Goal: Task Accomplishment & Management: Manage account settings

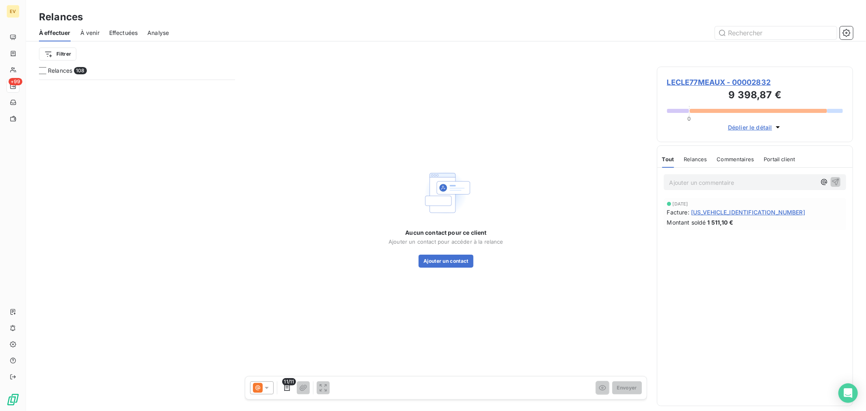
scroll to position [324, 189]
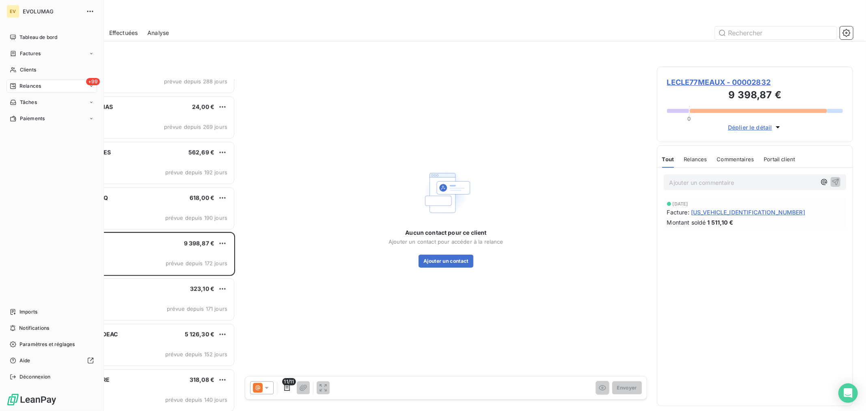
click at [28, 83] on span "Relances" at bounding box center [30, 85] width 22 height 7
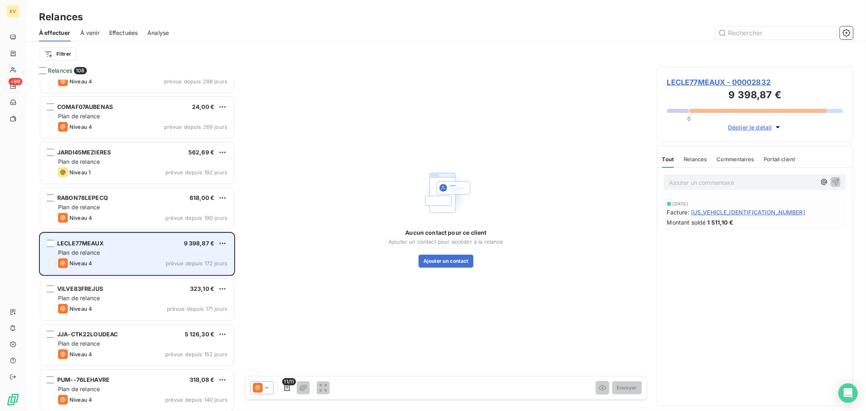
click at [150, 259] on div "Niveau 4 prévue depuis 172 jours" at bounding box center [142, 263] width 169 height 10
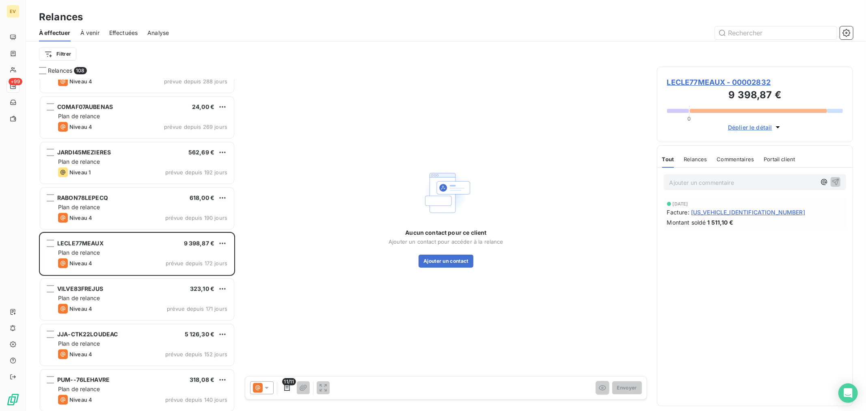
click at [746, 82] on span "LECLE77MEAUX - 00002832" at bounding box center [755, 82] width 176 height 11
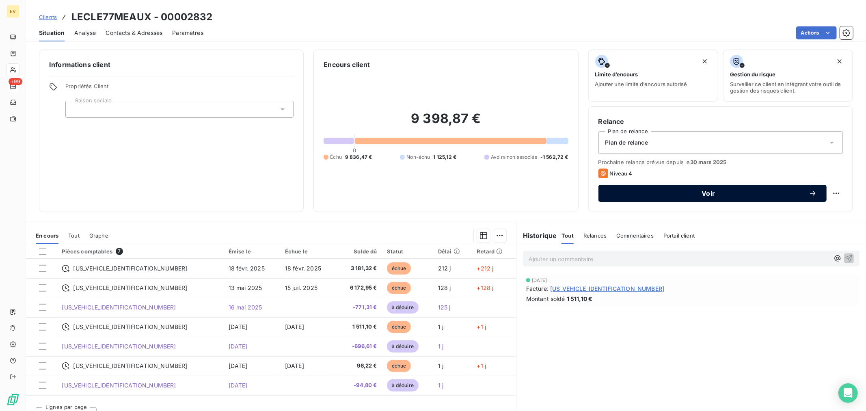
click at [705, 197] on div "Voir" at bounding box center [712, 193] width 209 height 8
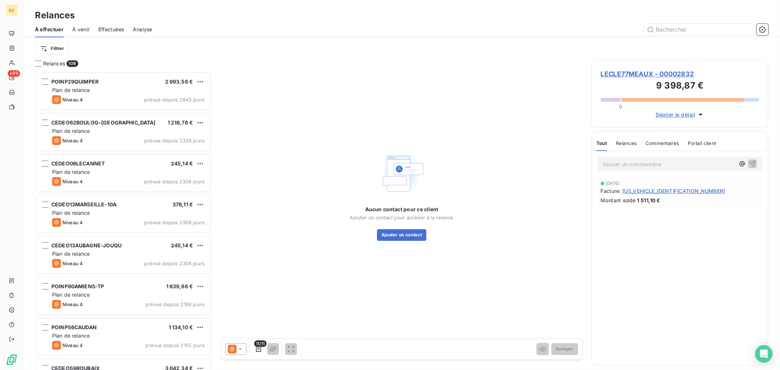
scroll to position [324, 189]
click at [448, 262] on button "Ajouter un contact" at bounding box center [446, 261] width 55 height 13
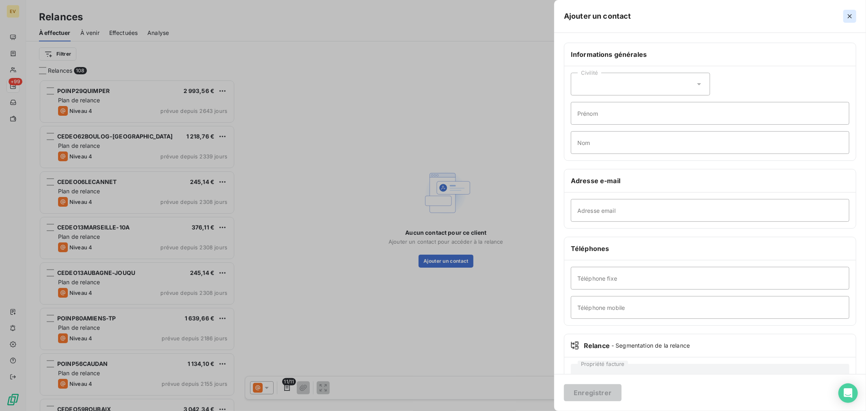
click at [846, 14] on button "button" at bounding box center [850, 16] width 13 height 13
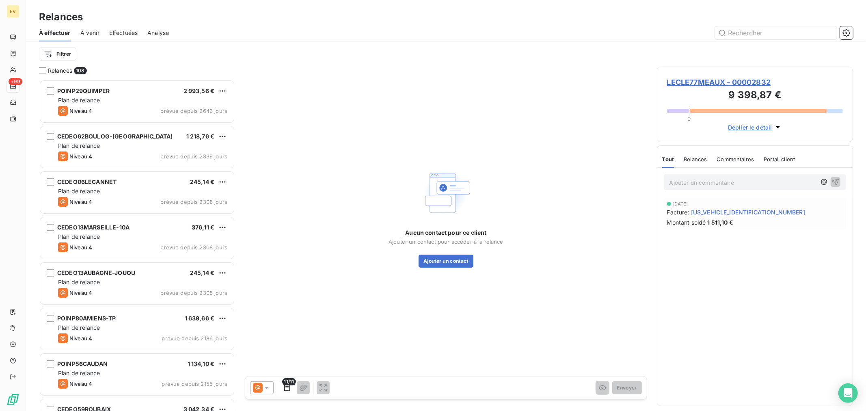
click at [728, 210] on span "[US_VEHICLE_IDENTIFICATION_NUMBER]" at bounding box center [748, 212] width 114 height 9
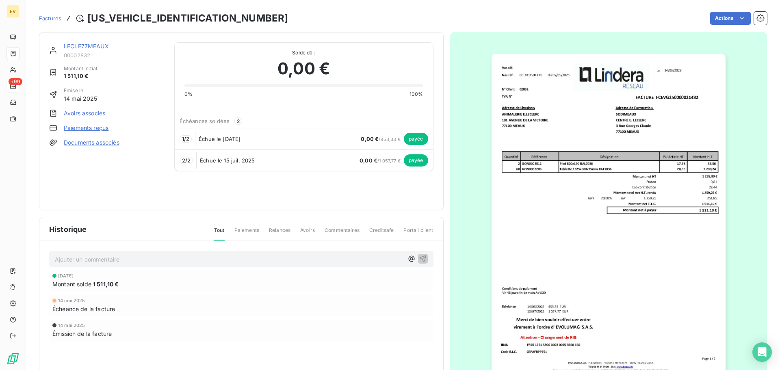
scroll to position [1, 0]
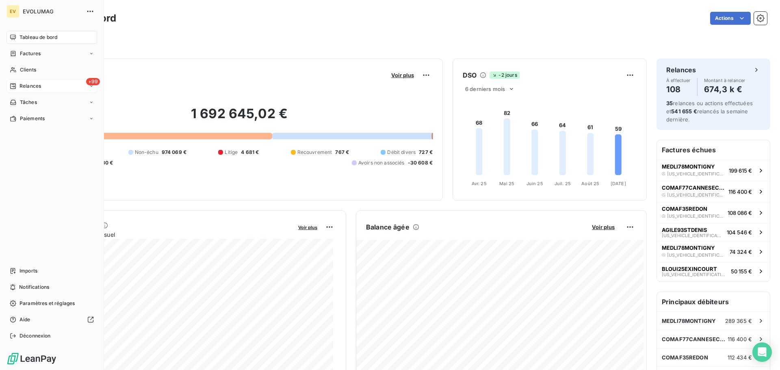
click at [33, 82] on div "+99 Relances" at bounding box center [51, 86] width 91 height 13
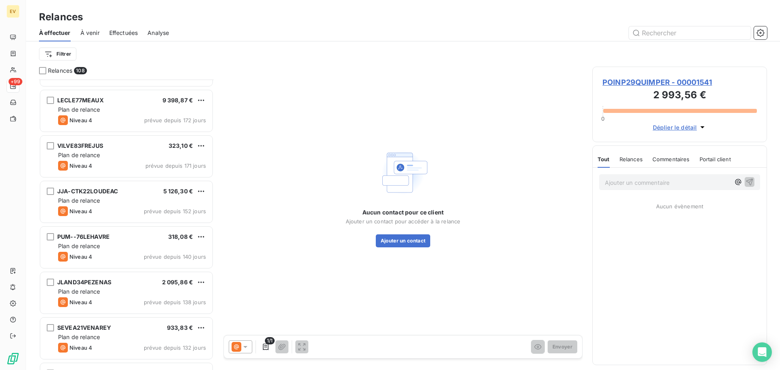
scroll to position [2072, 0]
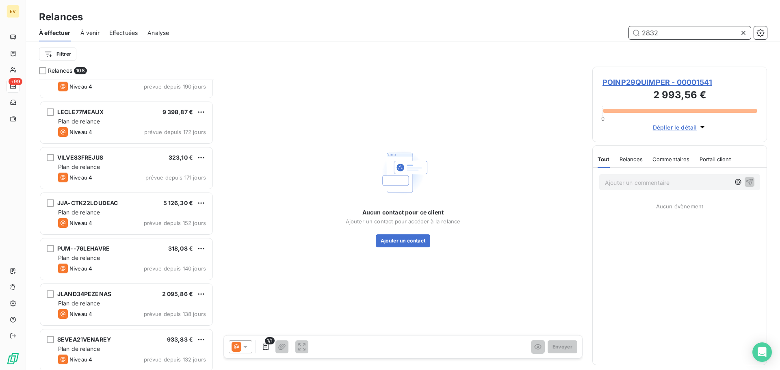
type input "2832"
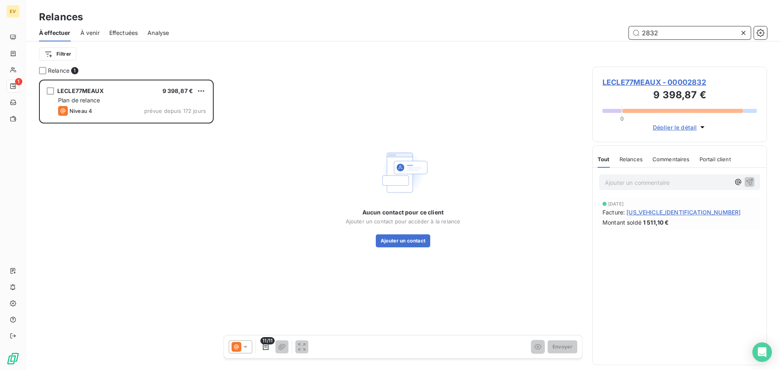
scroll to position [284, 169]
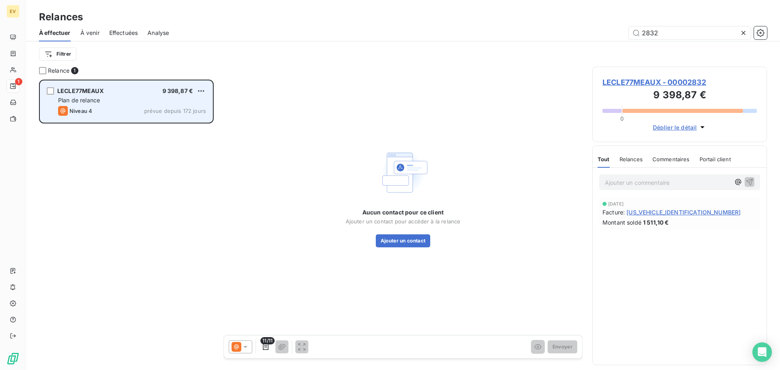
click at [104, 101] on div "Plan de relance" at bounding box center [132, 100] width 148 height 8
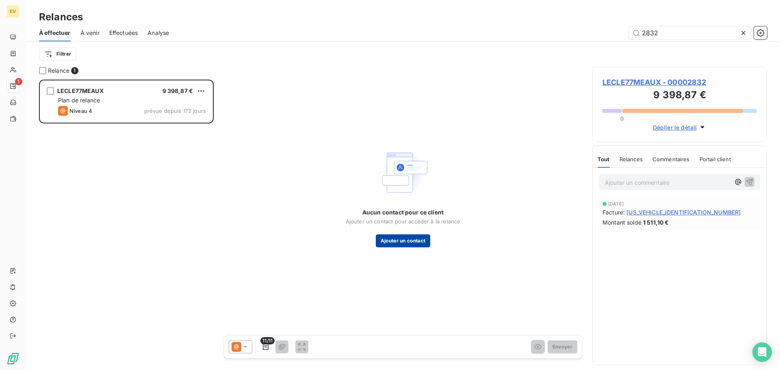
click at [411, 238] on button "Ajouter un contact" at bounding box center [403, 240] width 55 height 13
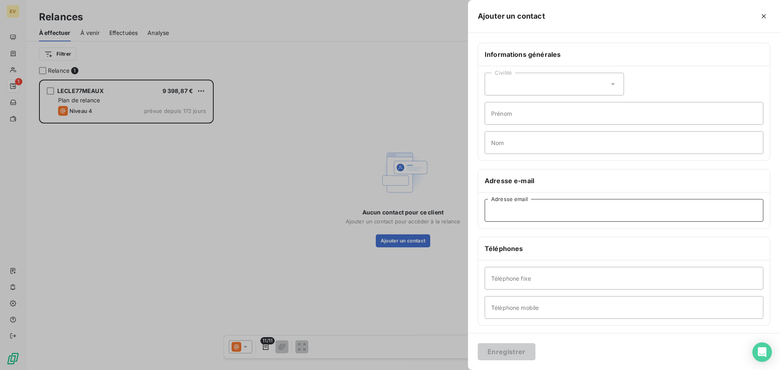
click at [515, 211] on input "Adresse email" at bounding box center [624, 210] width 279 height 23
paste input "Sylvie DHAUSSY <sylvie.dhaussy@meaux.leclerc>"
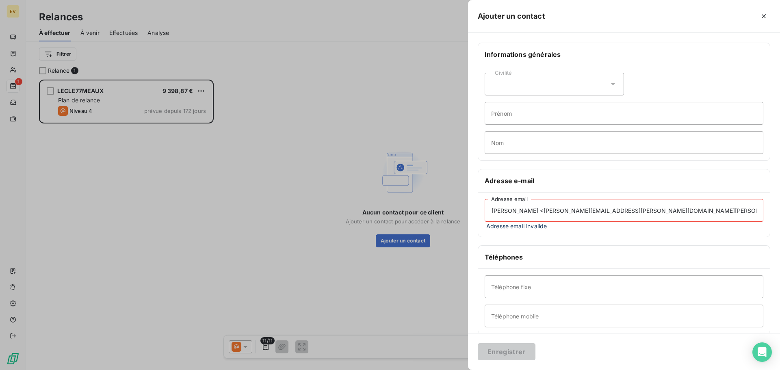
click at [542, 211] on input "Sylvie DHAUSSY <sylvie.dhaussy@meaux.leclerc>" at bounding box center [624, 210] width 279 height 23
click at [593, 207] on input "sylvie.dhaussy@meaux.leclerc>" at bounding box center [624, 210] width 279 height 23
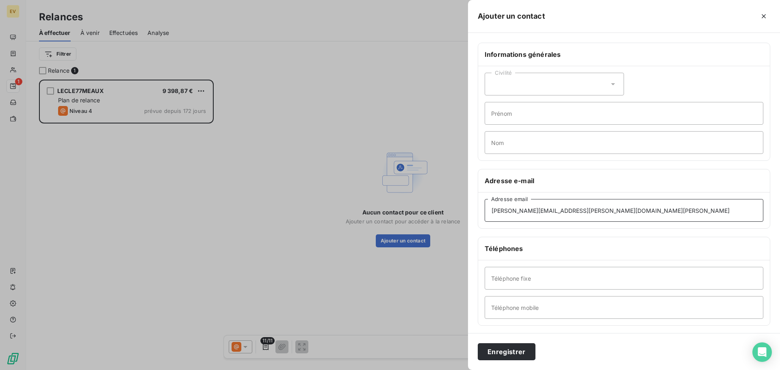
type input "sylvie.dhaussy@meaux.leclerc"
click at [516, 355] on button "Enregistrer" at bounding box center [507, 351] width 58 height 17
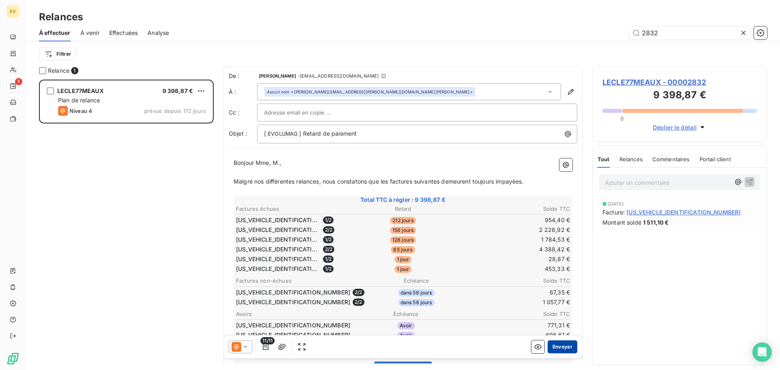
click at [560, 347] on button "Envoyer" at bounding box center [562, 346] width 30 height 13
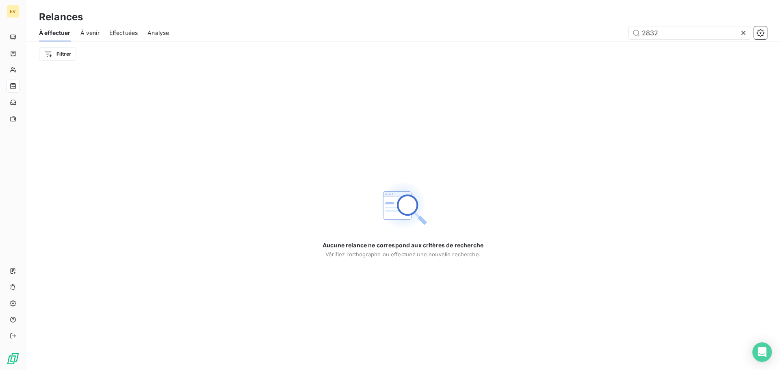
click at [742, 33] on icon at bounding box center [743, 33] width 8 height 8
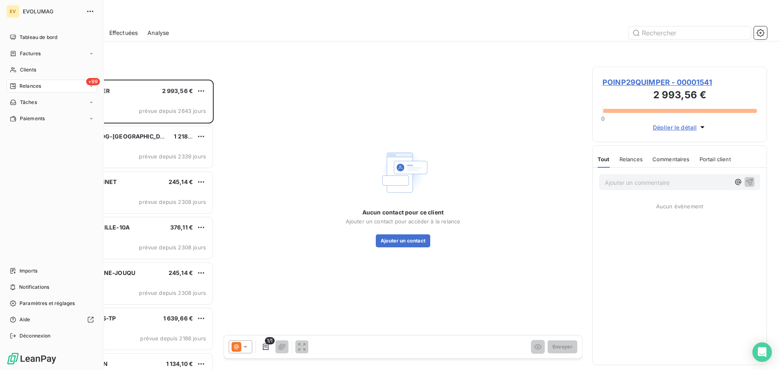
scroll to position [284, 169]
click at [13, 15] on div "EV" at bounding box center [12, 11] width 13 height 13
click at [33, 14] on span "EVOLUMAG" at bounding box center [52, 11] width 58 height 6
click at [29, 333] on span "Déconnexion" at bounding box center [34, 335] width 31 height 7
